Goal: Transaction & Acquisition: Purchase product/service

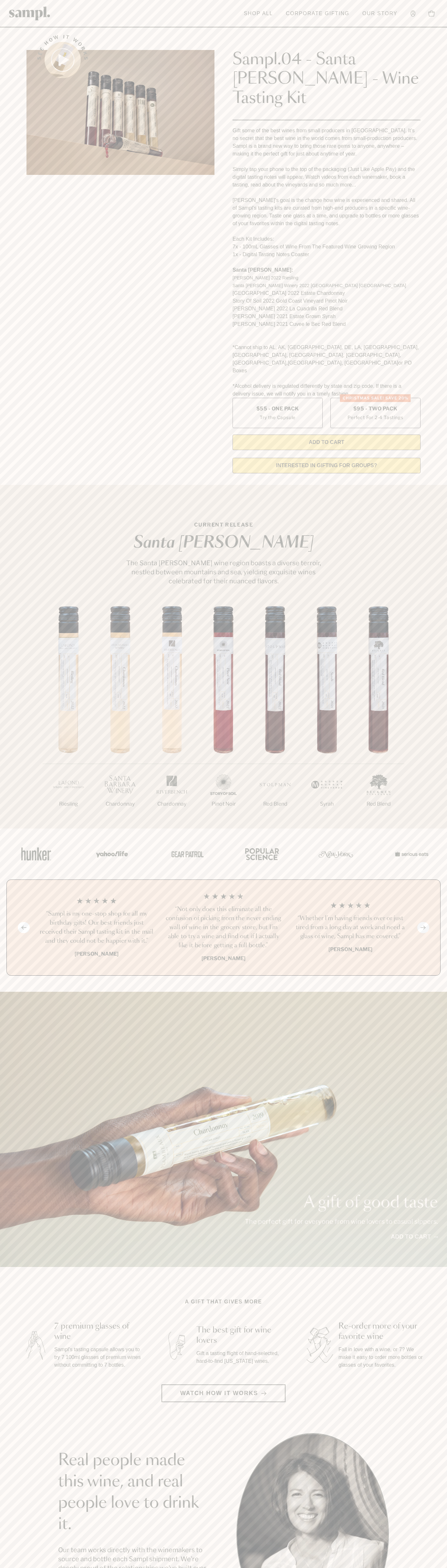
click at [397, 2] on header "Toggle navigation menu Shop All Corporate Gifting Our Story Account Story Shop …" at bounding box center [224, 13] width 447 height 27
click at [423, 840] on img at bounding box center [410, 854] width 39 height 28
click at [255, 1567] on html "Skip to main content Toggle navigation menu Shop All Corporate Gifting Our Stor…" at bounding box center [224, 1304] width 447 height 2608
click at [23, 127] on div "See how it works Sampl.04 - Santa Barbara - Wine Tasting Kit Gift some of the b…" at bounding box center [224, 252] width 406 height 453
